Goal: Find contact information: Find contact information

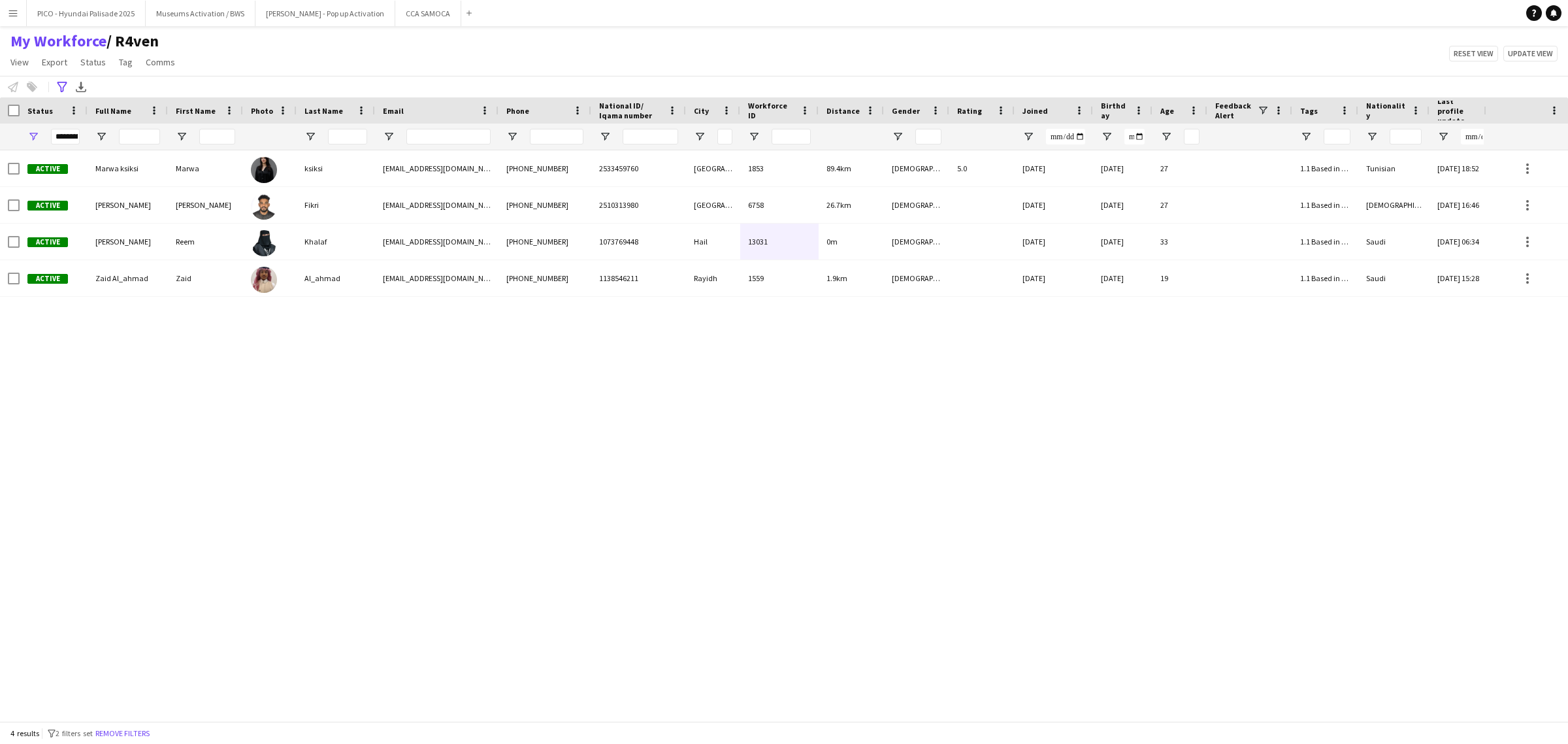
click at [461, 378] on div "Active Marwa ksiksi Marwa ksiksi [EMAIL_ADDRESS][DOMAIN_NAME] [PHONE_NUMBER] 25…" at bounding box center [742, 429] width 1484 height 558
click at [116, 731] on button "Remove filters" at bounding box center [123, 733] width 60 height 14
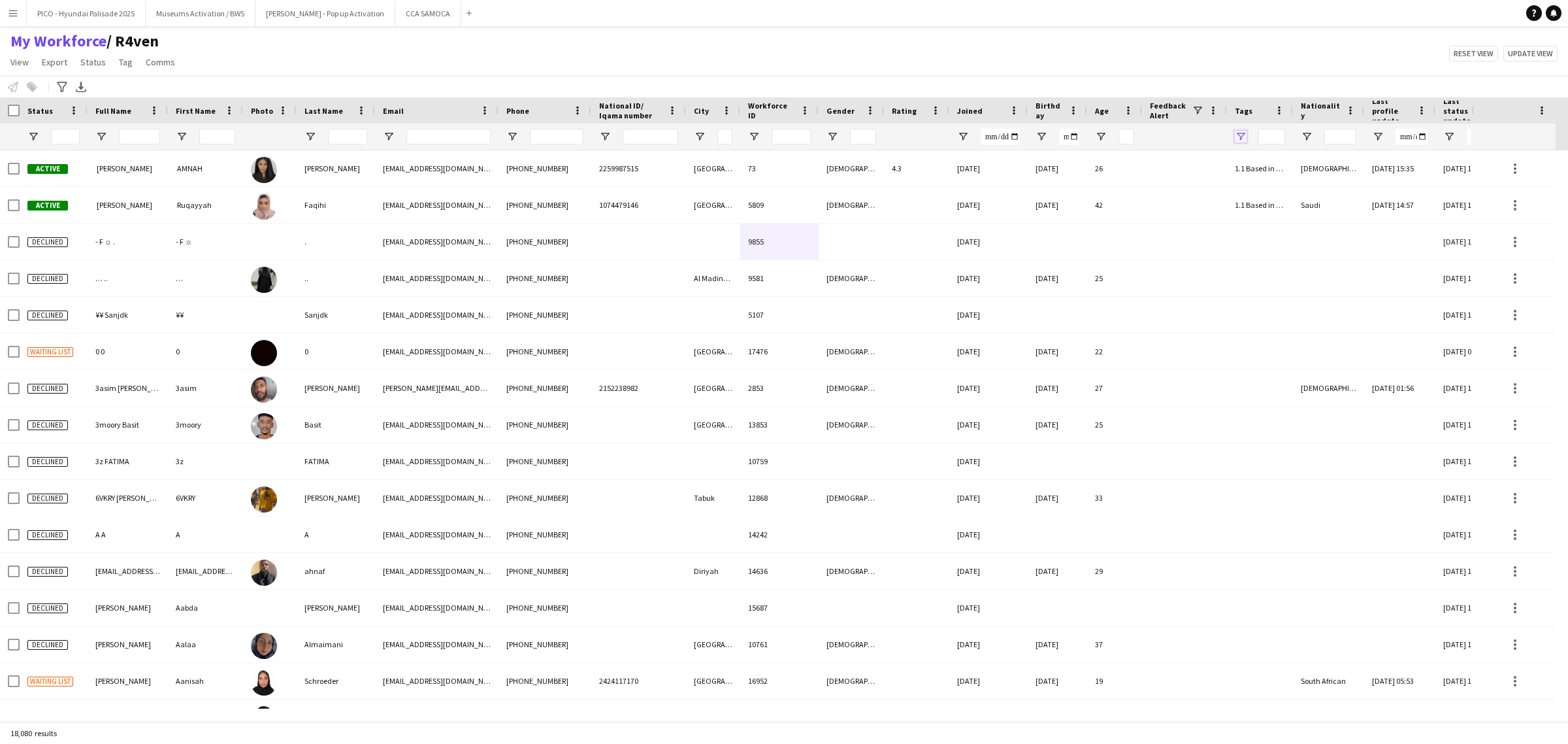
click at [1236, 141] on span "Open Filter Menu" at bounding box center [1241, 136] width 12 height 12
click at [1238, 210] on div "(Select All)" at bounding box center [1297, 216] width 130 height 15
type input "***"
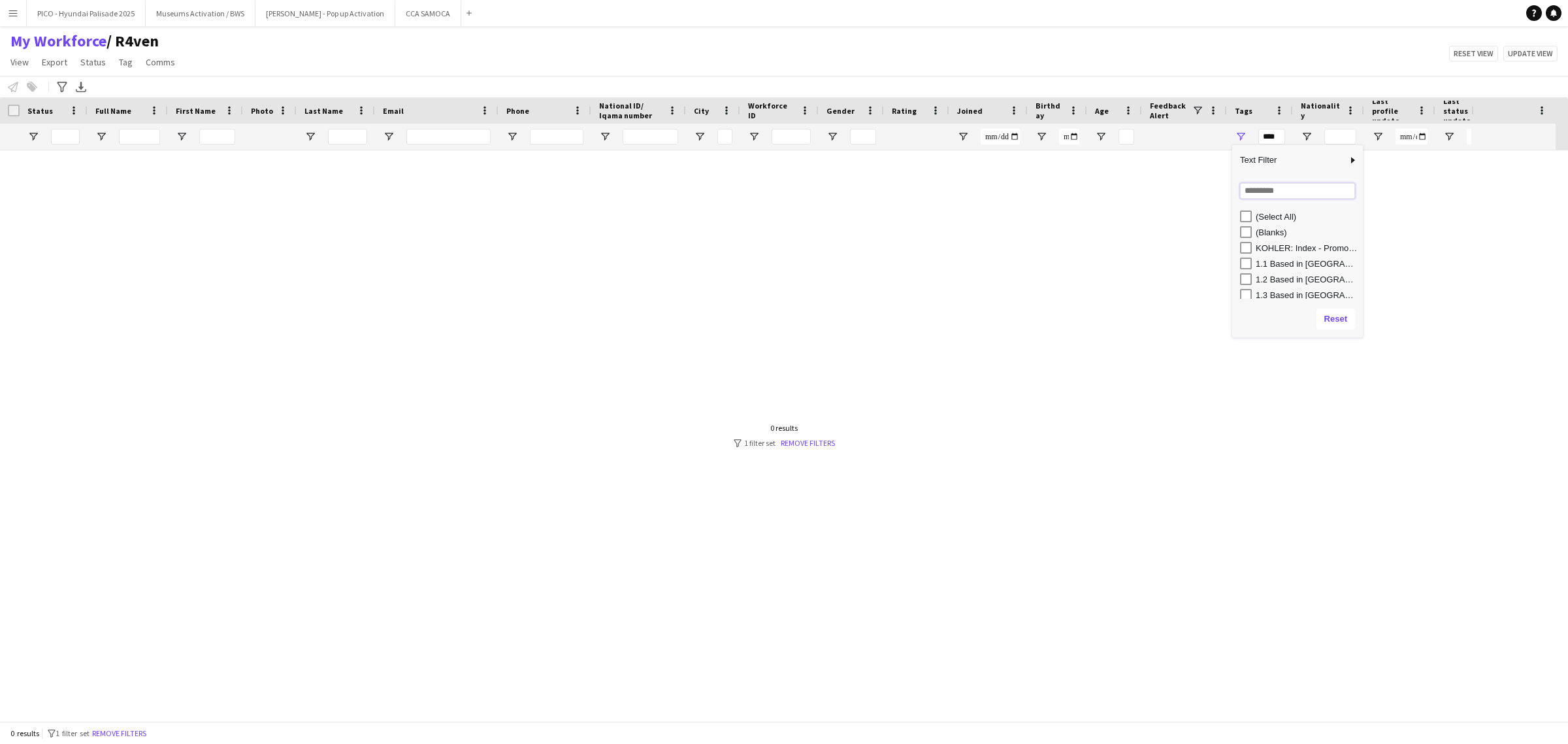
click at [1259, 193] on input "Search filter values" at bounding box center [1297, 191] width 115 height 15
type input "**"
type input "******"
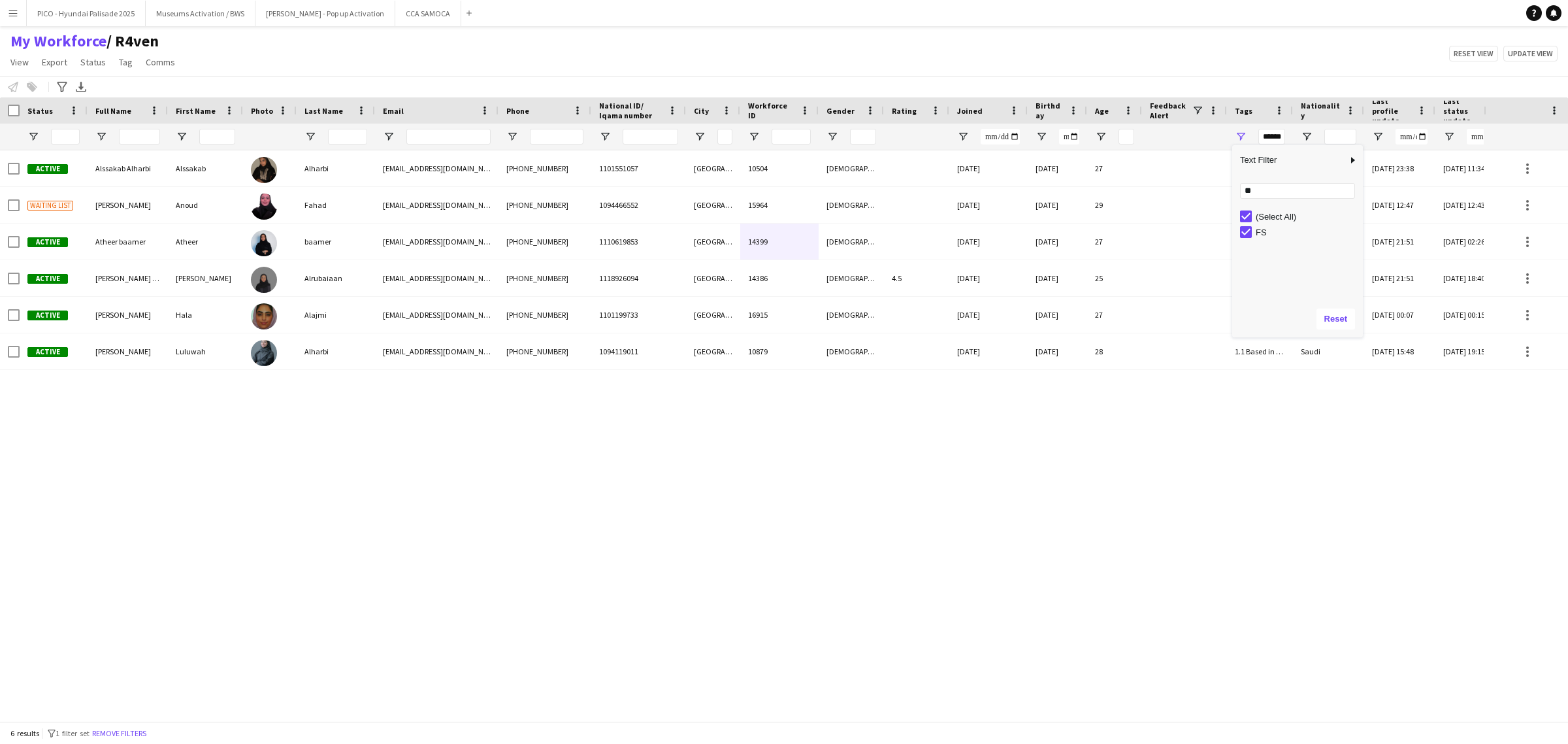
click at [315, 407] on div "Active Alssakab [PERSON_NAME][GEOGRAPHIC_DATA] Alharbi [EMAIL_ADDRESS][DOMAIN_N…" at bounding box center [742, 429] width 1484 height 558
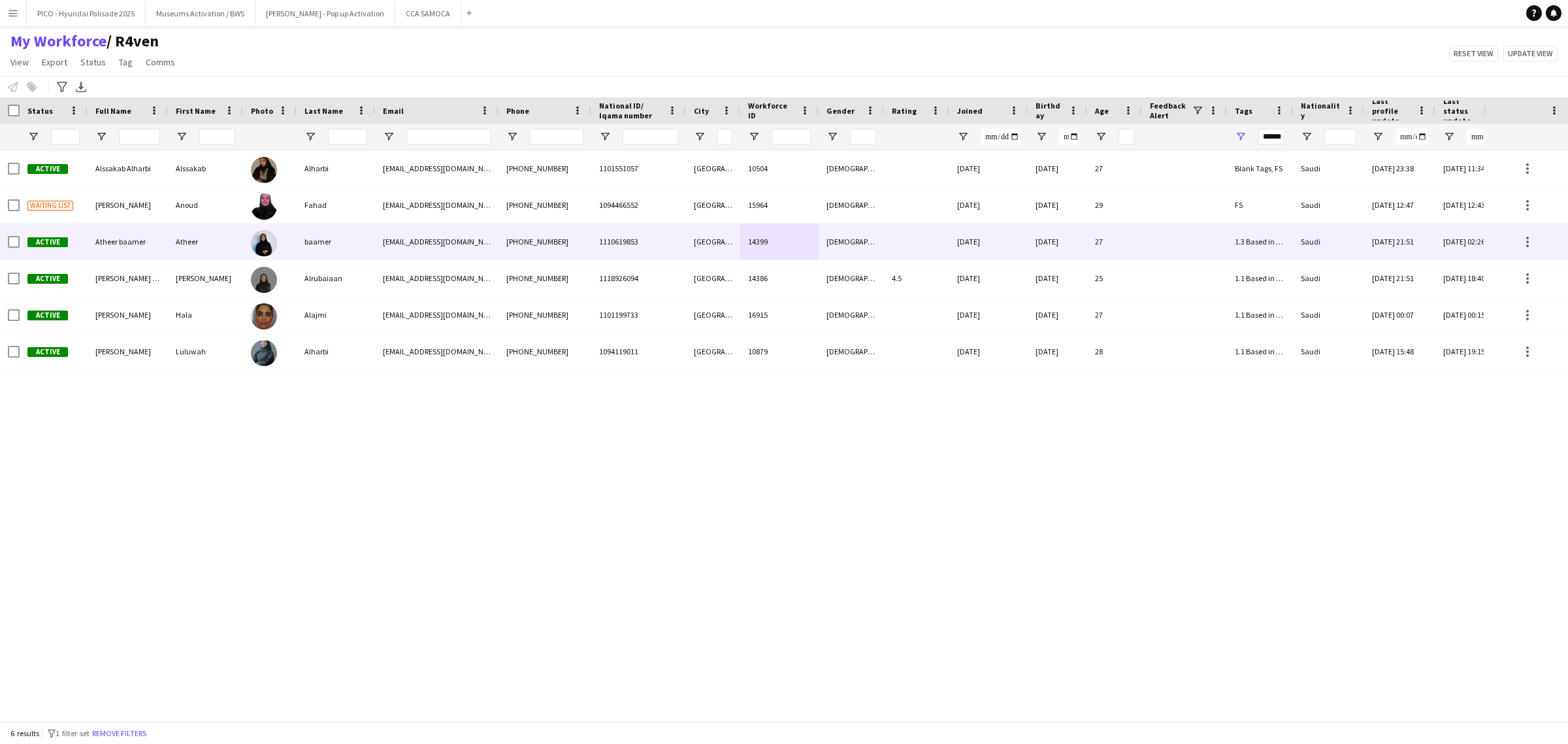
click at [227, 250] on div "Atheer" at bounding box center [205, 241] width 75 height 36
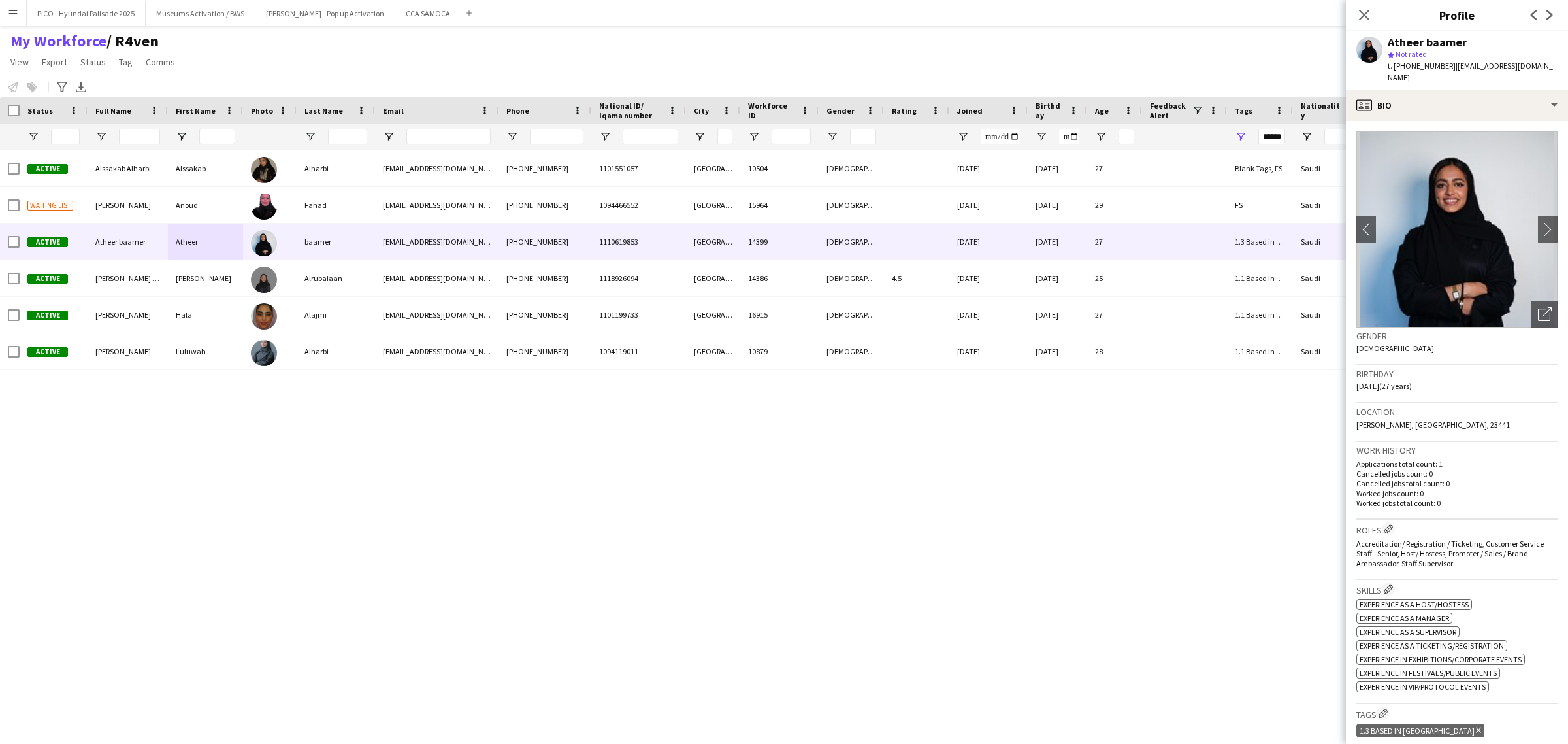
click at [1462, 63] on span "| [EMAIL_ADDRESS][DOMAIN_NAME]" at bounding box center [1471, 71] width 165 height 21
drag, startPoint x: 1462, startPoint y: 63, endPoint x: 1534, endPoint y: 67, distance: 72.1
click at [1536, 67] on span "| [EMAIL_ADDRESS][DOMAIN_NAME]" at bounding box center [1471, 71] width 165 height 21
copy span "[EMAIL_ADDRESS][DOMAIN_NAME]"
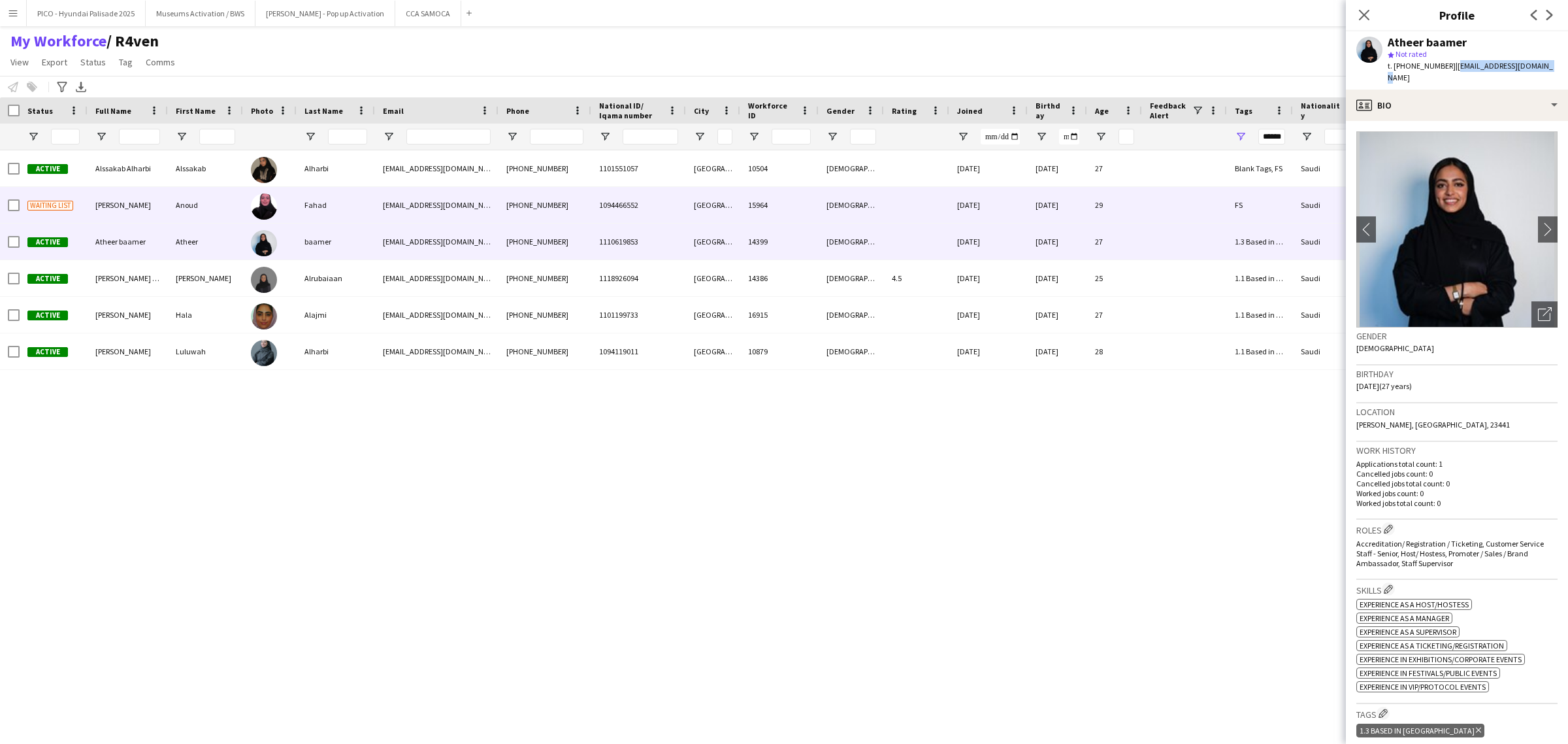
click at [376, 204] on div "[EMAIL_ADDRESS][DOMAIN_NAME]" at bounding box center [436, 205] width 123 height 36
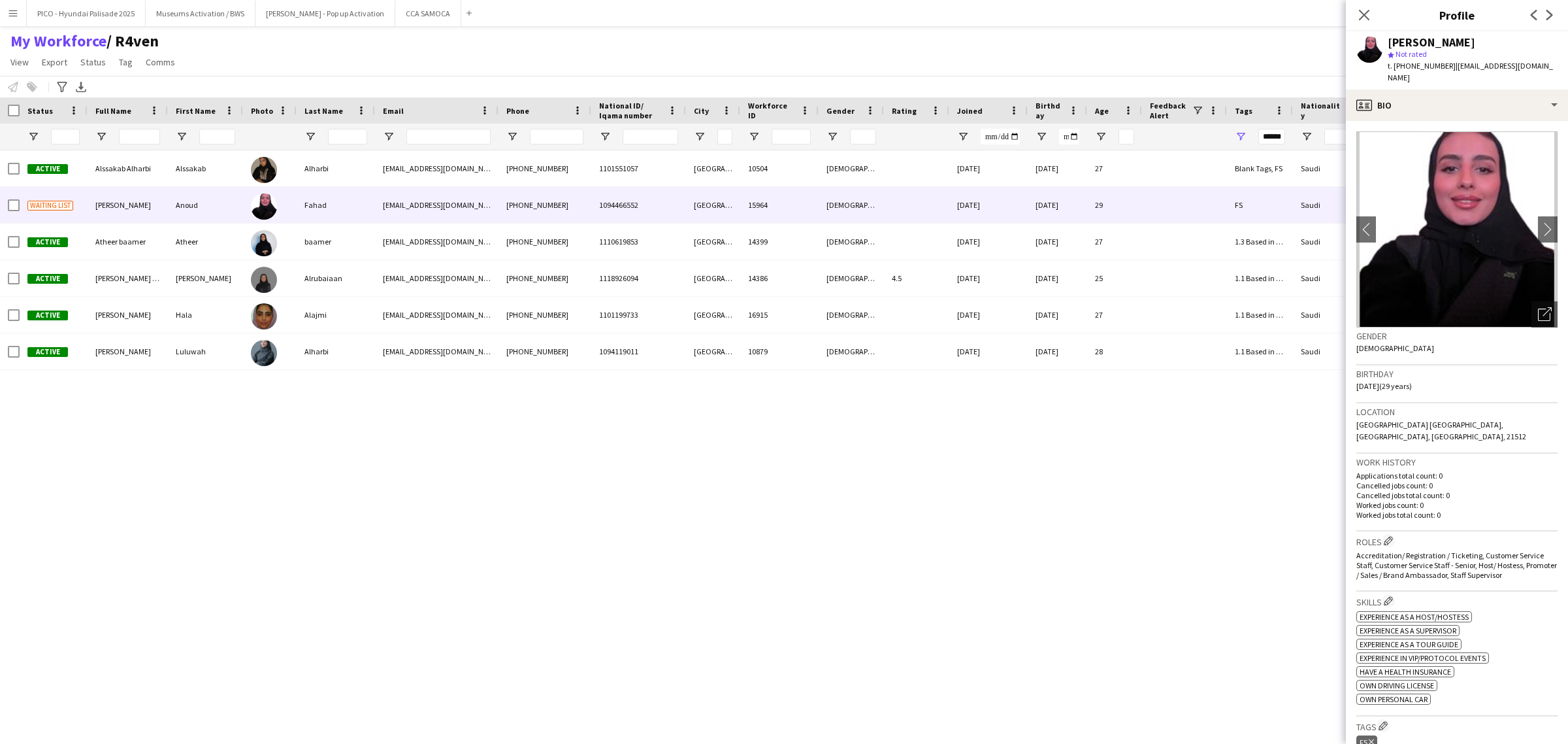
click at [1461, 61] on div "t. [PHONE_NUMBER] | [EMAIL_ADDRESS][DOMAIN_NAME]" at bounding box center [1473, 72] width 169 height 24
drag, startPoint x: 1461, startPoint y: 60, endPoint x: 1506, endPoint y: 63, distance: 45.1
click at [1506, 63] on div "t. [PHONE_NUMBER] | [EMAIL_ADDRESS][DOMAIN_NAME]" at bounding box center [1473, 72] width 169 height 24
click at [1462, 66] on span "| [EMAIL_ADDRESS][DOMAIN_NAME]" at bounding box center [1471, 71] width 165 height 21
drag, startPoint x: 1462, startPoint y: 66, endPoint x: 1517, endPoint y: 67, distance: 55.0
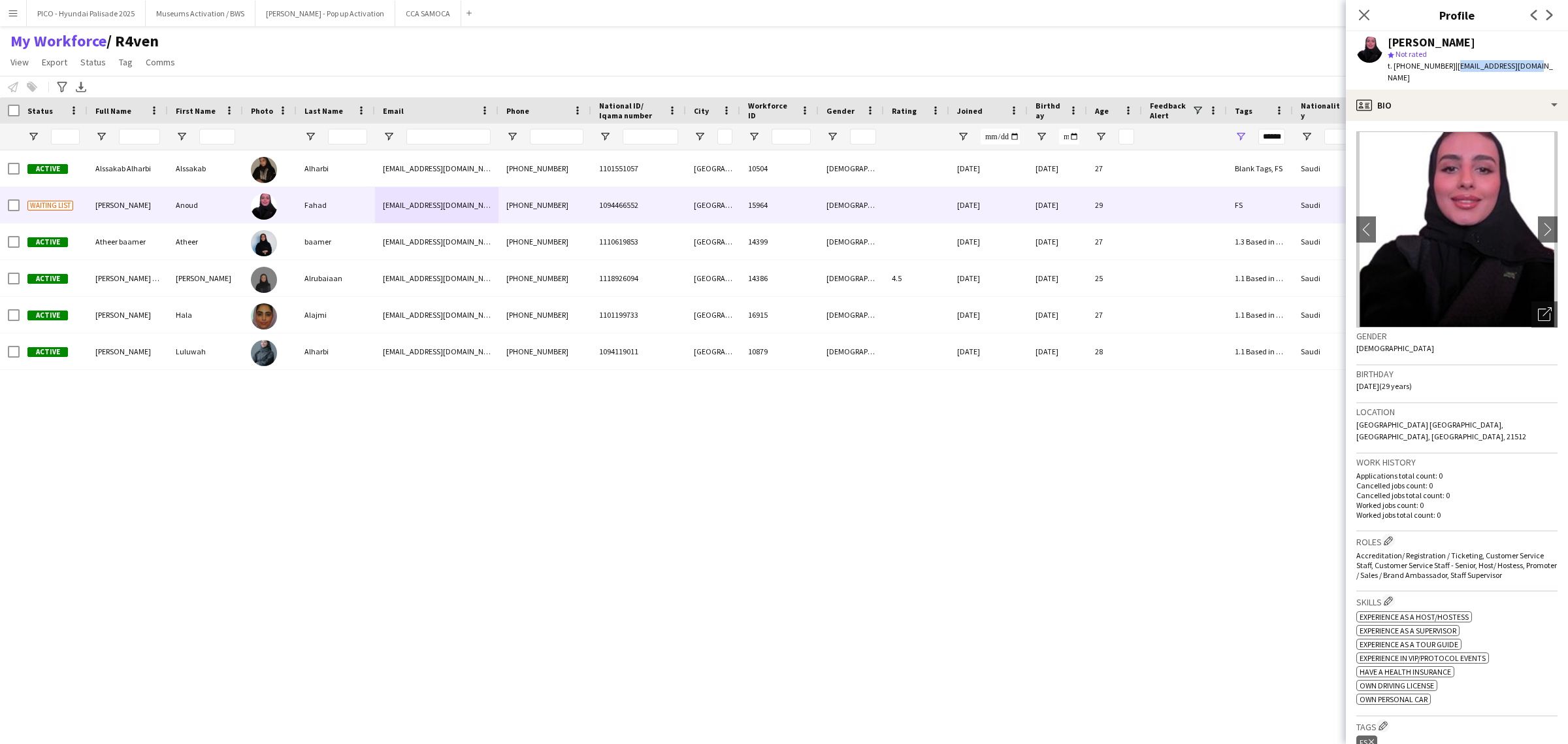
click at [1517, 67] on span "| [EMAIL_ADDRESS][DOMAIN_NAME]" at bounding box center [1471, 71] width 165 height 21
click at [641, 438] on div "Active Alssakab [PERSON_NAME][GEOGRAPHIC_DATA] Alharbi [EMAIL_ADDRESS][DOMAIN_N…" at bounding box center [742, 429] width 1484 height 558
click at [1409, 72] on div "t. [PHONE_NUMBER] | [EMAIL_ADDRESS][DOMAIN_NAME]" at bounding box center [1473, 72] width 169 height 24
click at [1358, 10] on icon at bounding box center [1364, 14] width 13 height 13
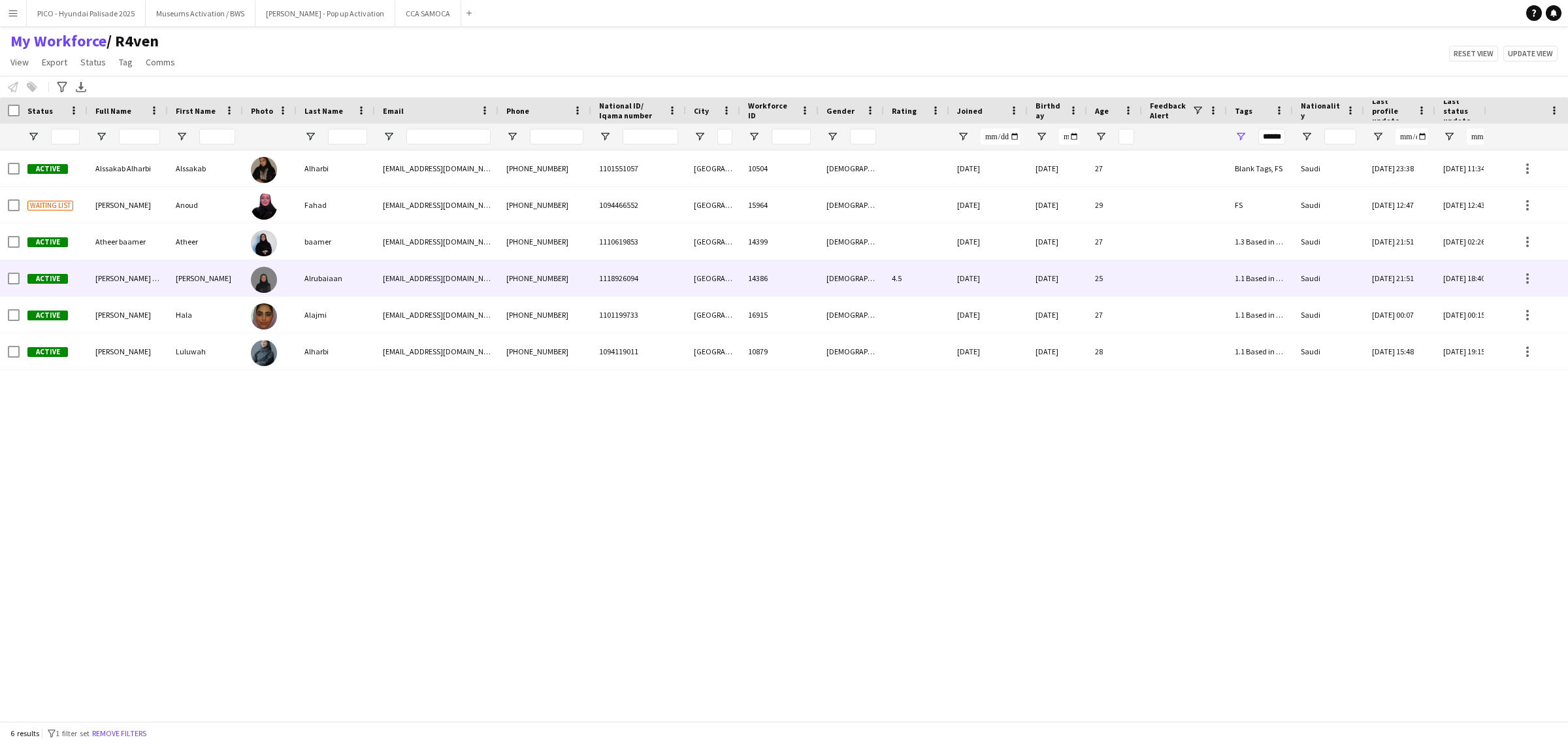
click at [393, 262] on div "[EMAIL_ADDRESS][DOMAIN_NAME]" at bounding box center [436, 278] width 123 height 36
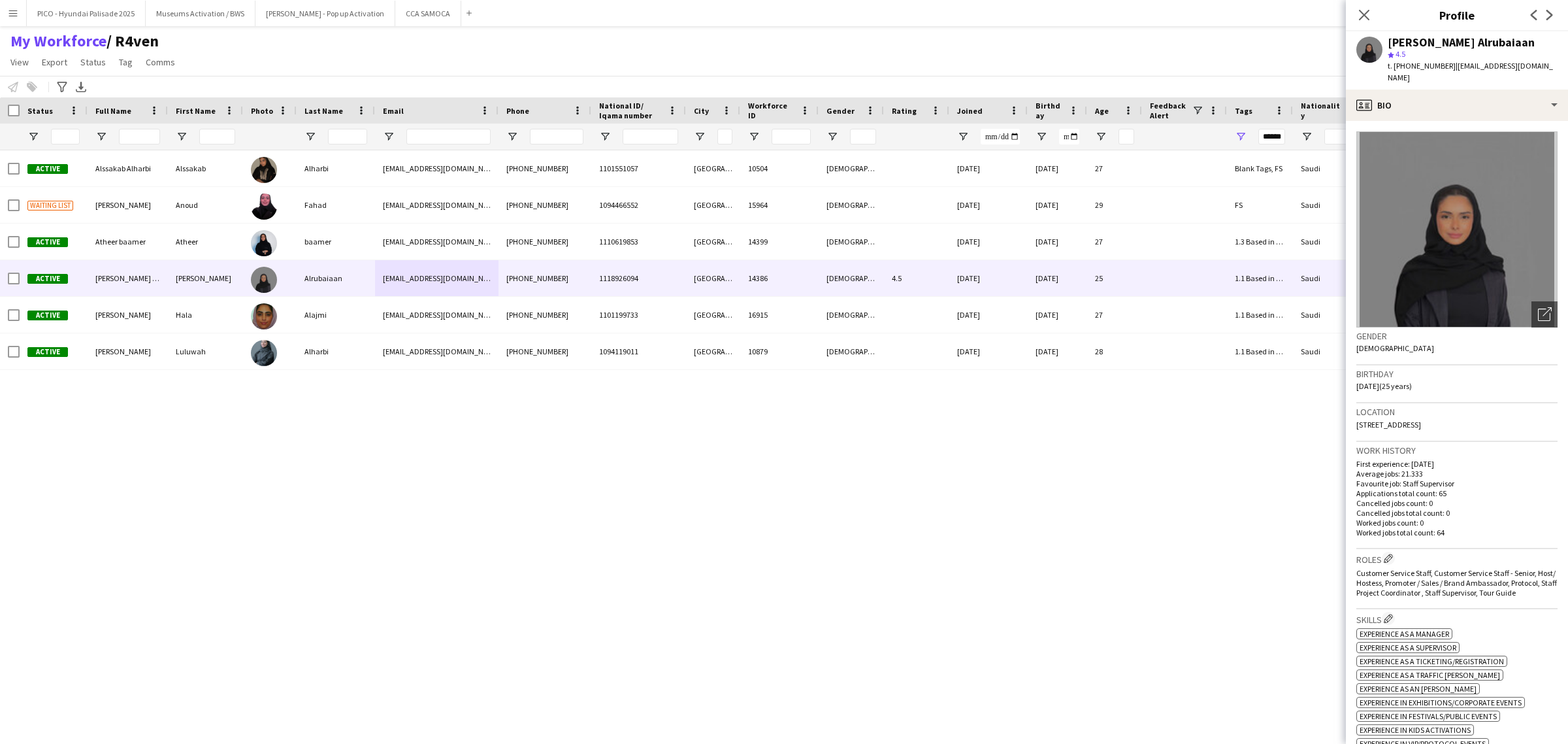
click at [1472, 63] on span "| [EMAIL_ADDRESS][DOMAIN_NAME]" at bounding box center [1471, 71] width 165 height 21
drag, startPoint x: 1472, startPoint y: 63, endPoint x: 1529, endPoint y: 66, distance: 57.1
click at [1529, 66] on span "| [EMAIL_ADDRESS][DOMAIN_NAME]" at bounding box center [1471, 71] width 165 height 21
copy span "[EMAIL_ADDRESS][DOMAIN_NAME]"
click at [1389, 67] on span "t. [PHONE_NUMBER]" at bounding box center [1422, 66] width 68 height 10
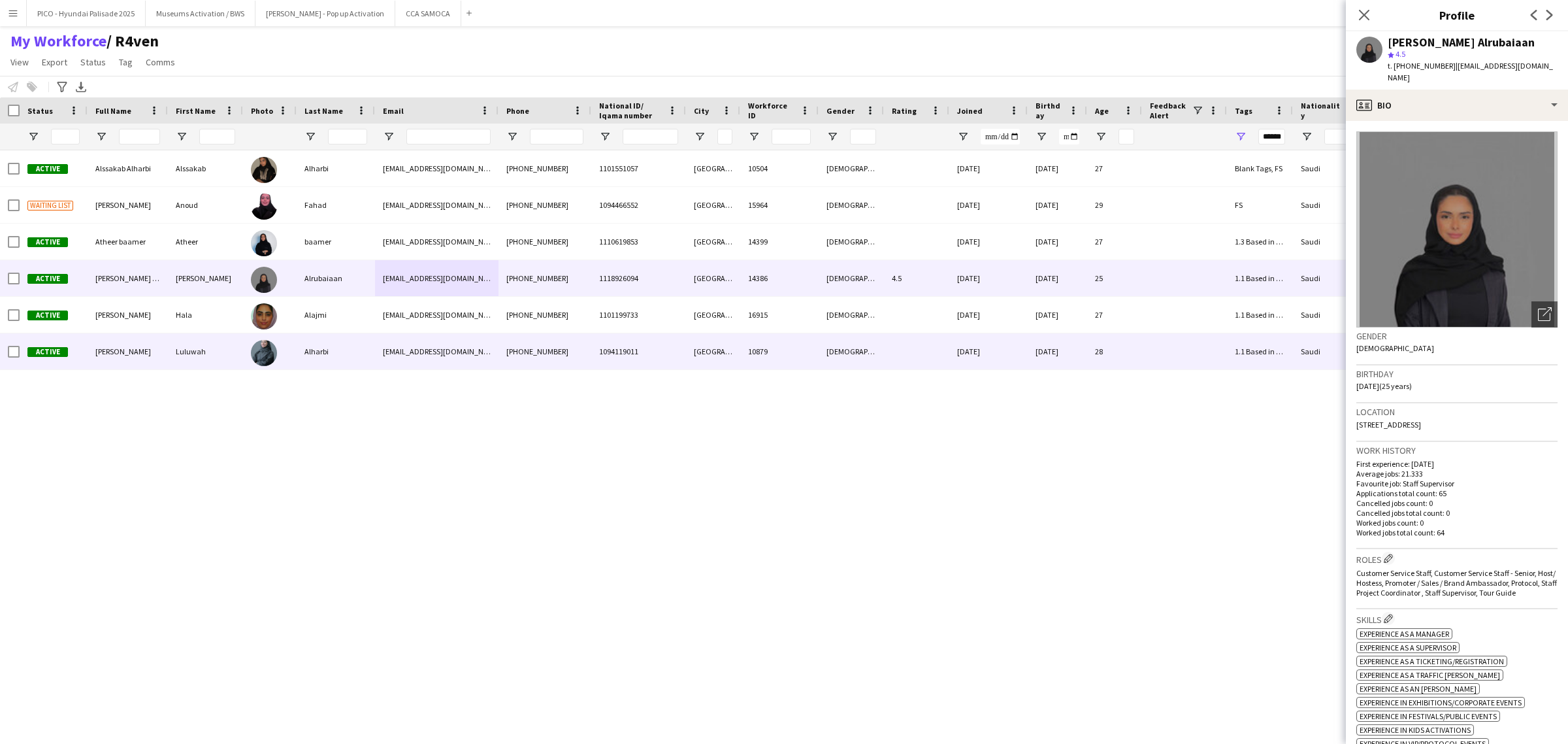
click at [373, 347] on div "Alharbi" at bounding box center [336, 351] width 78 height 36
